Goal: Information Seeking & Learning: Find specific page/section

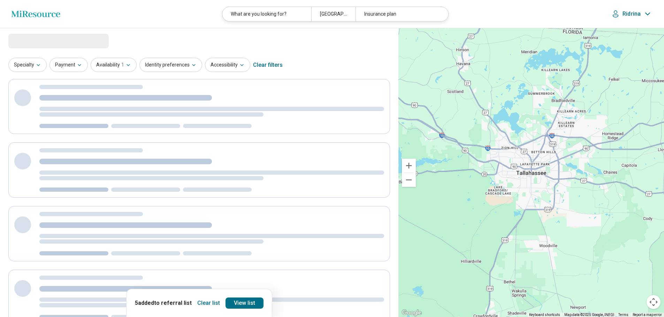
select select "********"
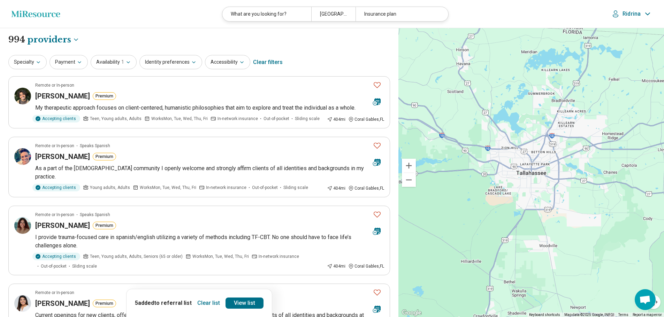
click at [207, 305] on button "Clear list" at bounding box center [208, 303] width 28 height 11
click at [60, 60] on button "Payment" at bounding box center [68, 62] width 38 height 14
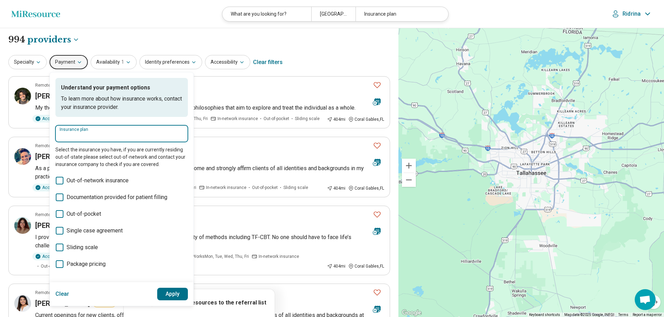
click at [98, 135] on input "Insurance plan" at bounding box center [122, 136] width 124 height 8
type input "**********"
click at [97, 156] on div "Blue Cross Blue Shield" at bounding box center [92, 155] width 75 height 14
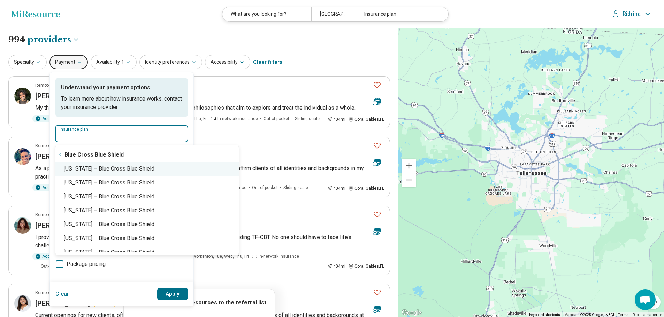
click at [111, 167] on div "[US_STATE] – Blue Cross Blue Shield" at bounding box center [146, 169] width 183 height 14
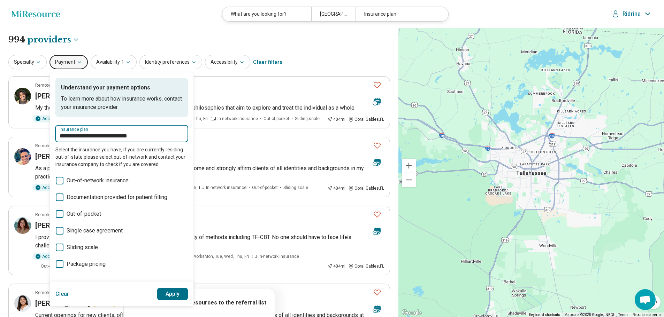
type input "**********"
click at [170, 293] on button "Apply" at bounding box center [172, 294] width 31 height 13
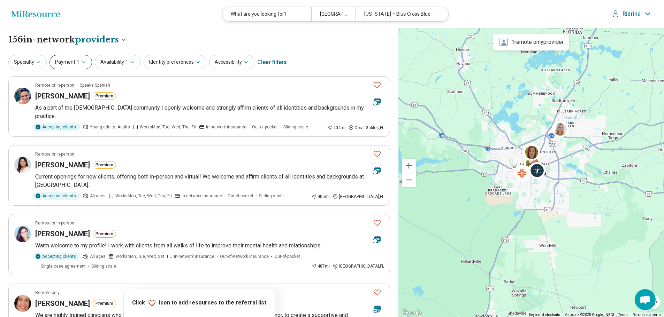
click at [77, 64] on span "1" at bounding box center [78, 62] width 3 height 7
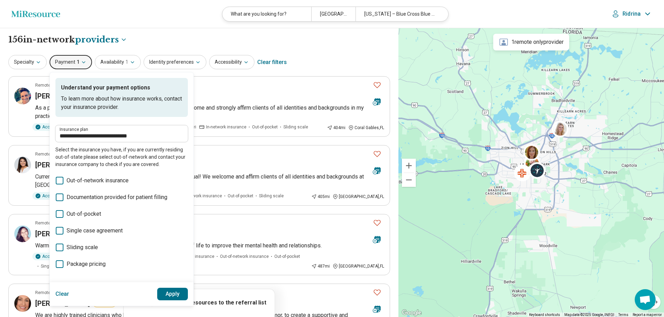
click at [166, 293] on button "Apply" at bounding box center [172, 294] width 31 height 13
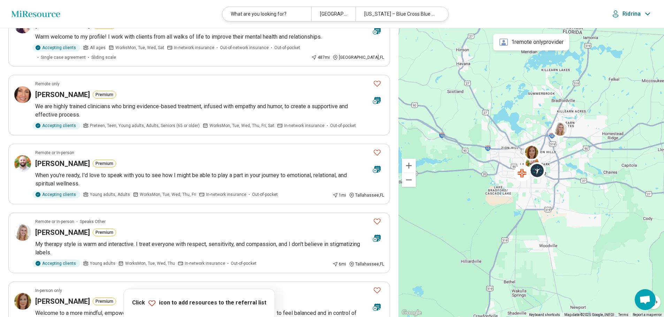
scroll to position [279, 0]
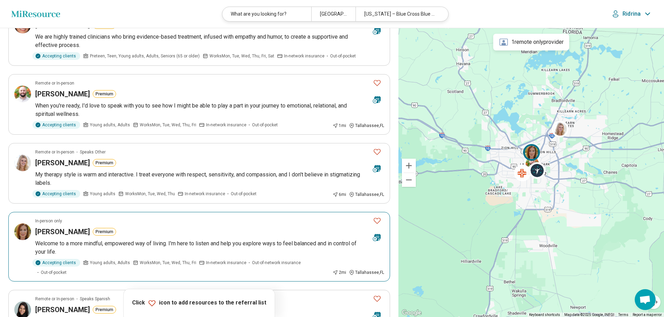
click at [378, 217] on icon "Favorite" at bounding box center [377, 221] width 8 height 8
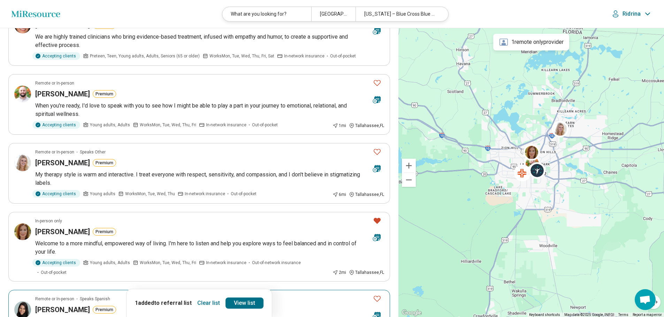
scroll to position [349, 0]
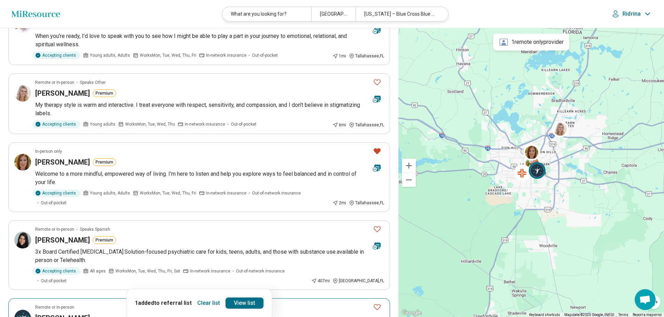
click at [377, 303] on icon "Favorite" at bounding box center [377, 307] width 8 height 8
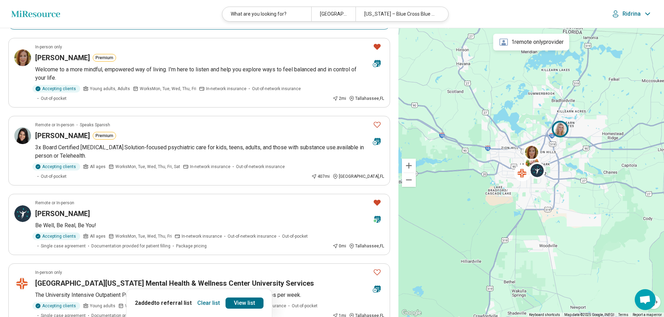
scroll to position [488, 0]
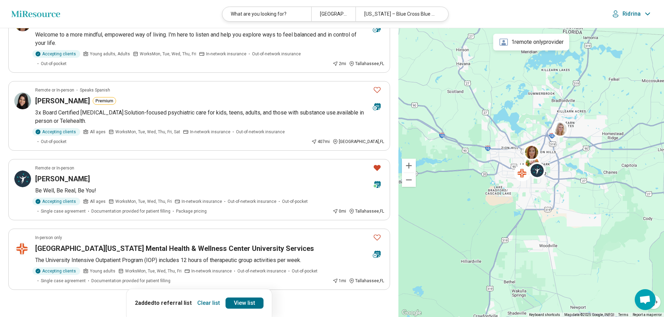
click at [169, 304] on button "2" at bounding box center [165, 309] width 11 height 11
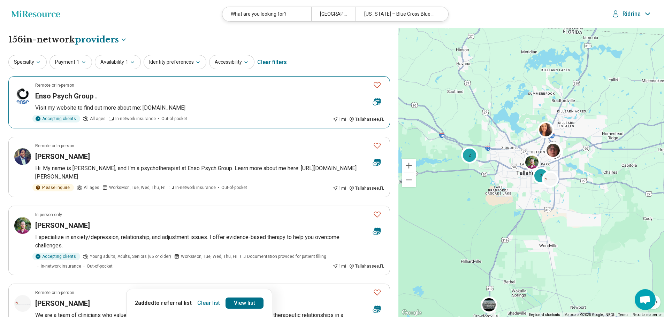
click at [377, 86] on icon "Favorite" at bounding box center [377, 85] width 8 height 8
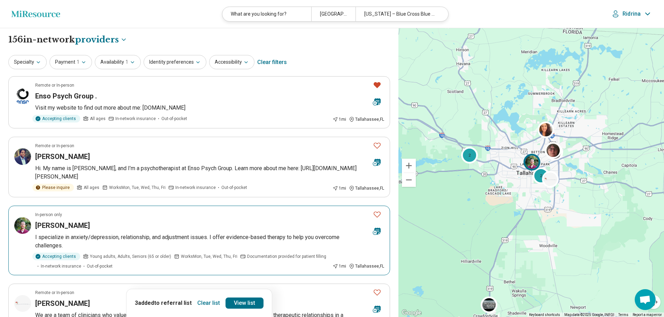
scroll to position [35, 0]
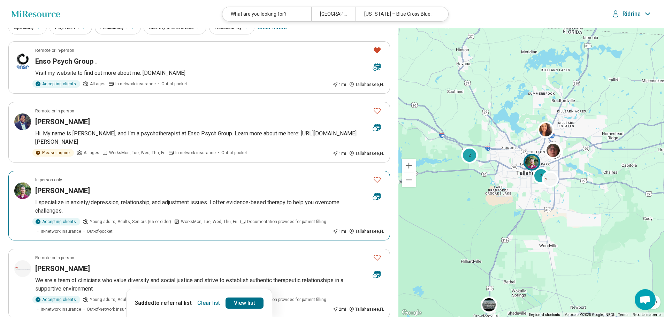
click at [378, 176] on icon "Favorite" at bounding box center [377, 180] width 8 height 8
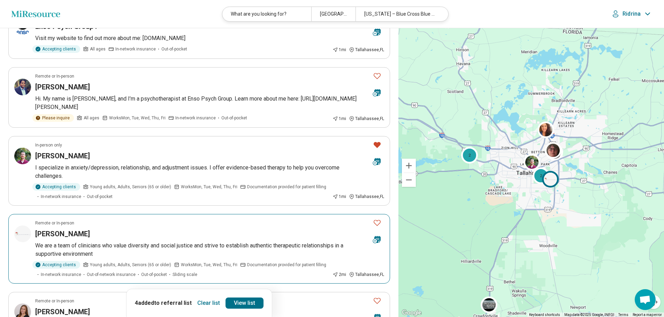
scroll to position [105, 0]
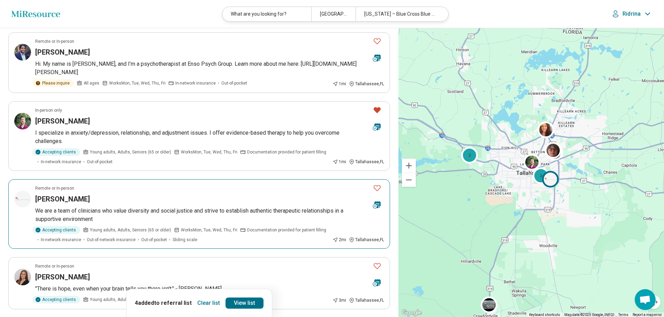
click at [375, 184] on icon "Favorite" at bounding box center [377, 188] width 8 height 8
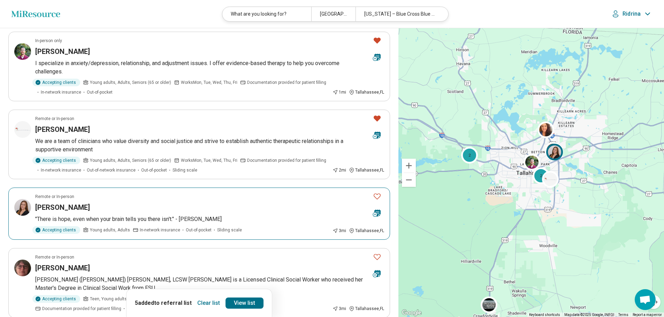
click at [378, 192] on icon "Favorite" at bounding box center [377, 196] width 8 height 8
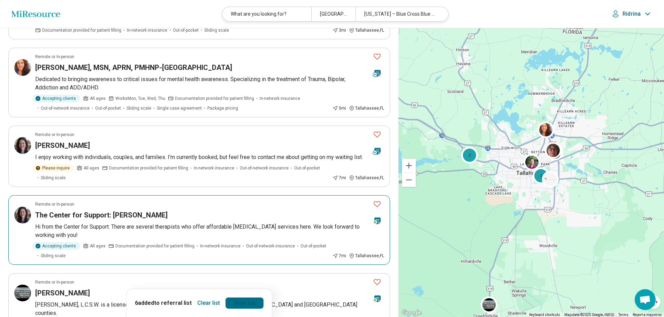
scroll to position [488, 0]
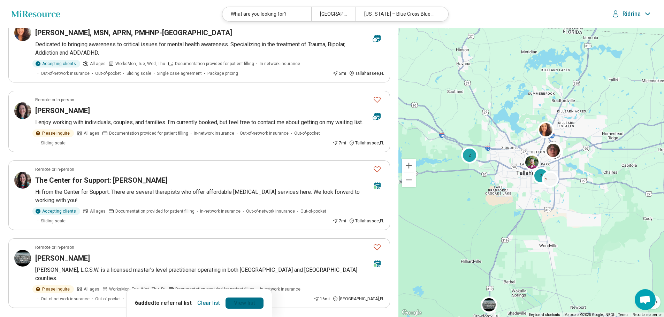
click at [242, 305] on link "View list" at bounding box center [244, 303] width 38 height 11
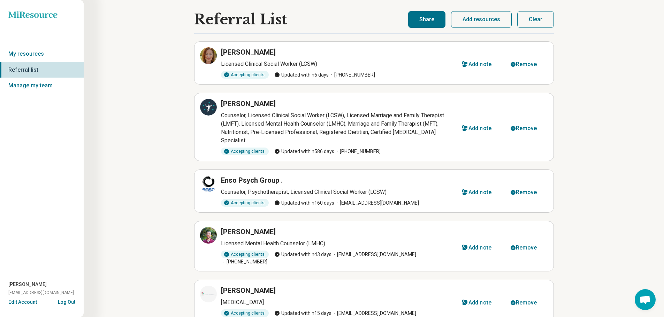
click at [423, 23] on button "Share" at bounding box center [426, 19] width 37 height 17
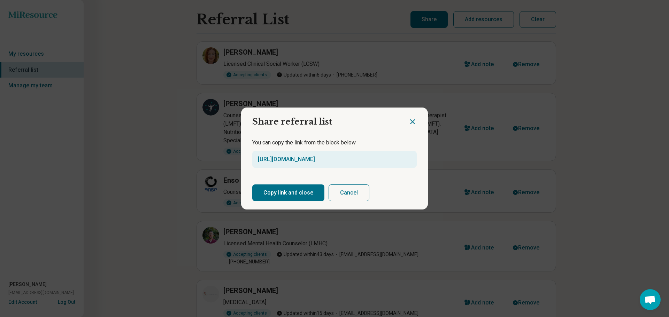
click at [298, 190] on button "Copy link and close" at bounding box center [288, 193] width 72 height 17
